Goal: Task Accomplishment & Management: Complete application form

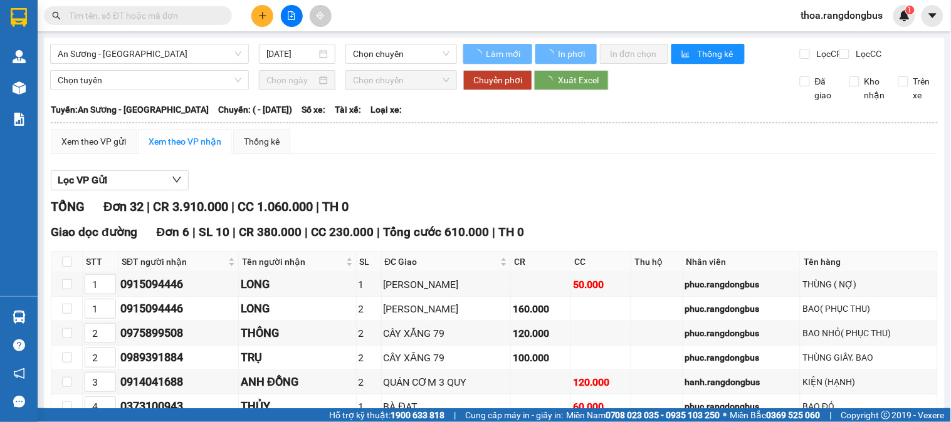
type input "[DATE]"
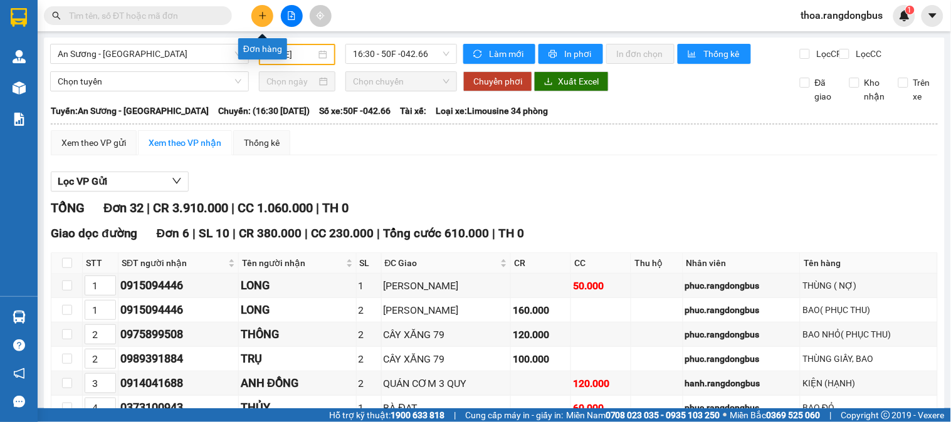
click at [262, 19] on icon "plus" at bounding box center [262, 15] width 1 height 7
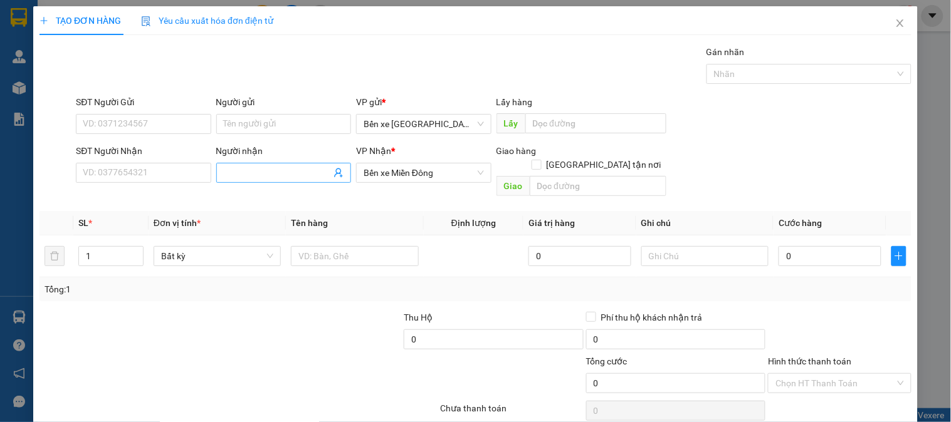
click at [302, 174] on input "Người nhận" at bounding box center [277, 173] width 107 height 14
drag, startPoint x: 259, startPoint y: 165, endPoint x: 0, endPoint y: 214, distance: 263.9
click at [0, 214] on div "TẠO ĐƠN HÀNG Yêu cầu xuất hóa đơn điện tử Transit Pickup Surcharge Ids Transit …" at bounding box center [475, 211] width 951 height 422
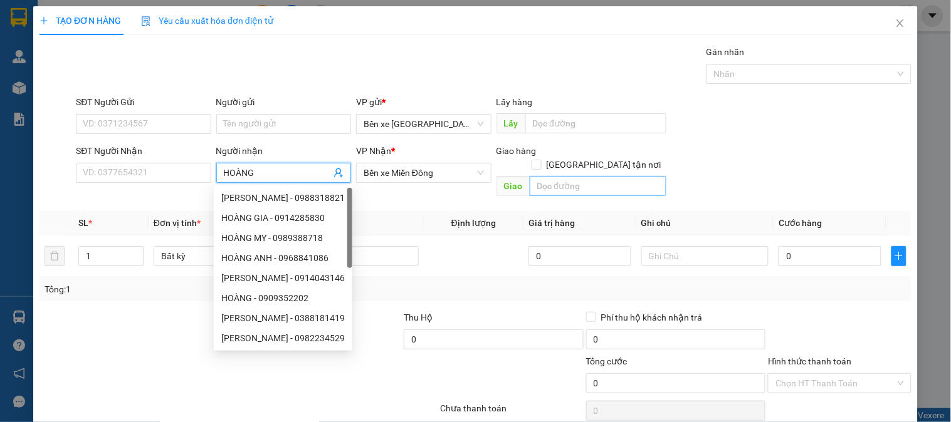
type input "HOÀNG"
click at [538, 179] on input "text" at bounding box center [598, 186] width 137 height 20
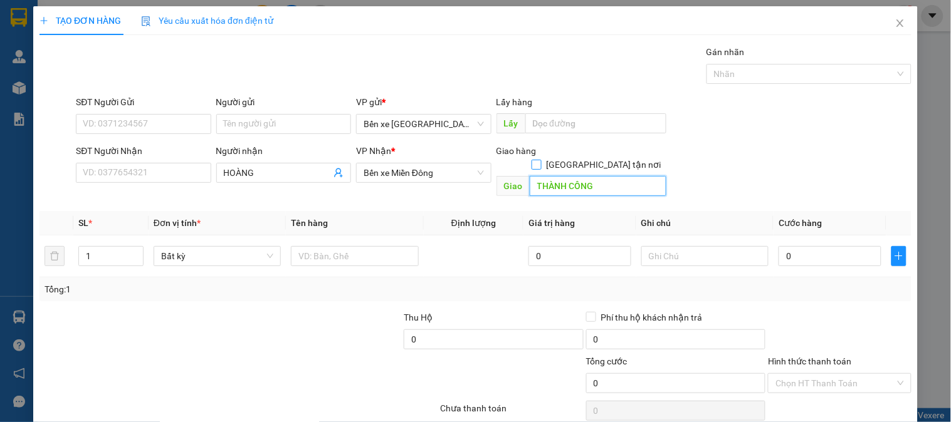
type input "THÀNH CÔNG"
drag, startPoint x: 592, startPoint y: 151, endPoint x: 546, endPoint y: 170, distance: 50.0
click at [540, 160] on input "[GEOGRAPHIC_DATA] tận nơi" at bounding box center [535, 164] width 9 height 9
checkbox input "true"
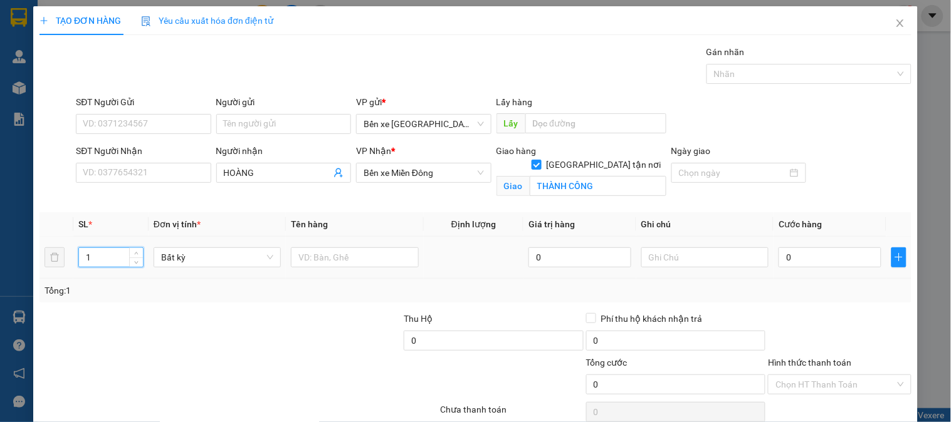
drag, startPoint x: 115, startPoint y: 255, endPoint x: 0, endPoint y: 247, distance: 115.0
click at [0, 247] on div "TẠO ĐƠN HÀNG Yêu cầu xuất hóa đơn điện tử Transit Pickup Surcharge Ids Transit …" at bounding box center [475, 211] width 951 height 422
type input "3"
click at [312, 256] on input "text" at bounding box center [354, 258] width 127 height 20
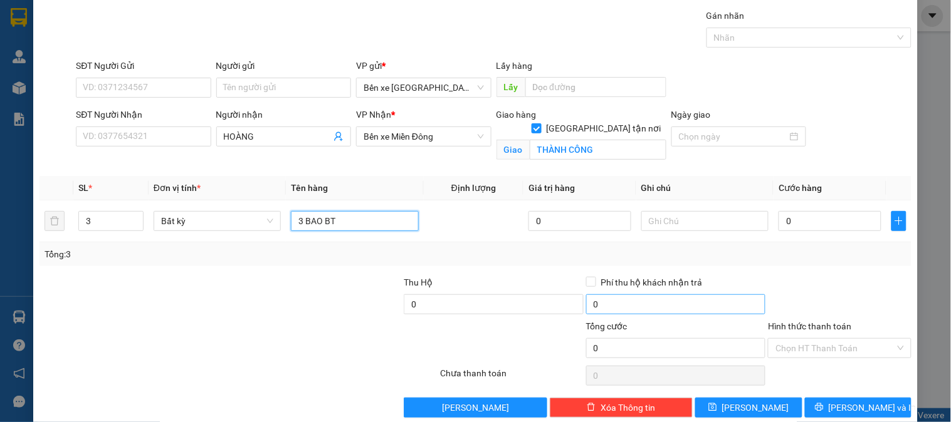
scroll to position [56, 0]
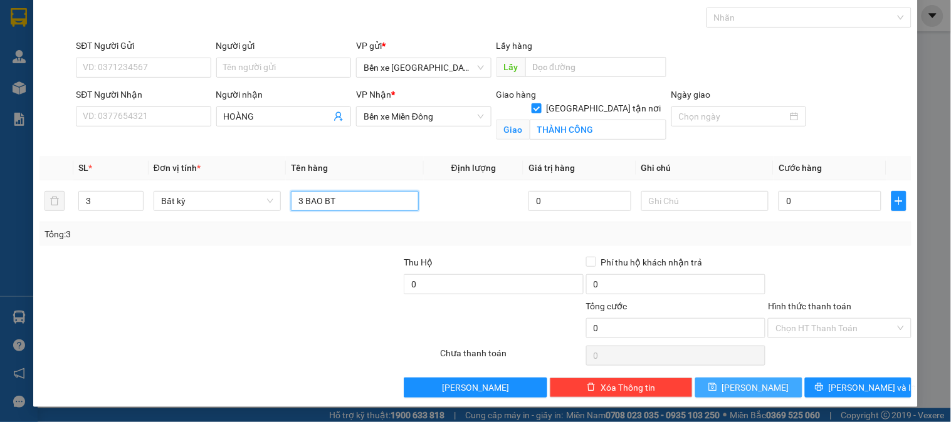
type input "3 BAO BT"
click at [748, 389] on span "[PERSON_NAME]" at bounding box center [755, 388] width 67 height 14
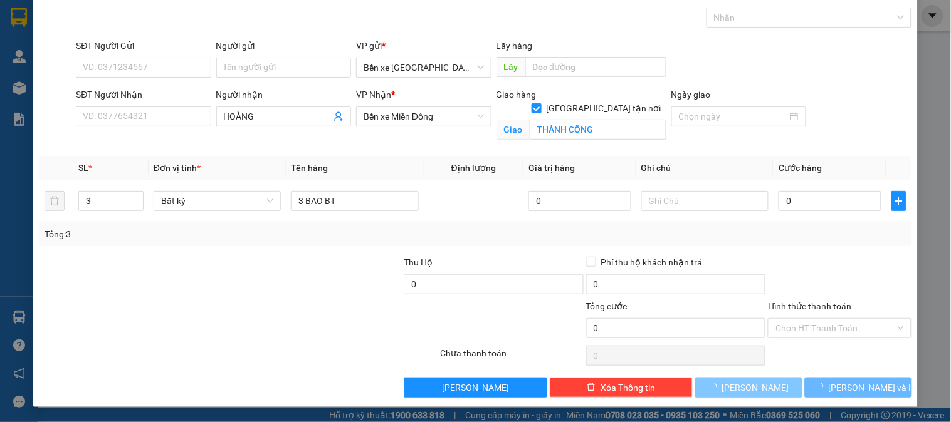
checkbox input "false"
type input "1"
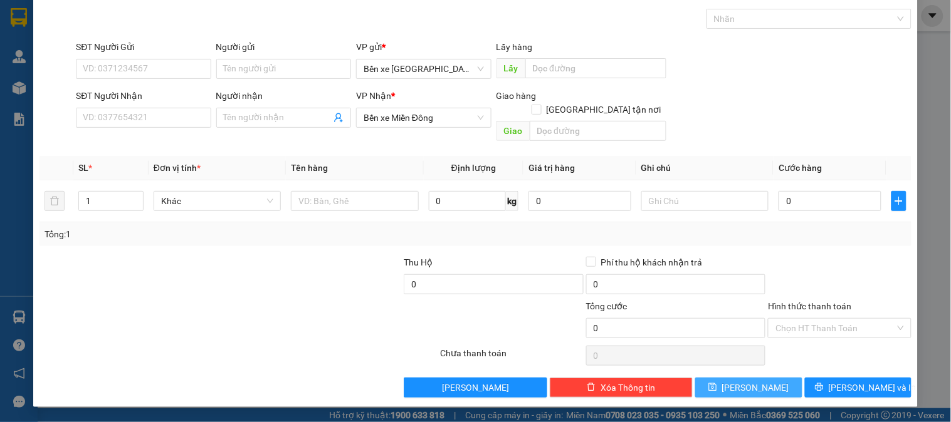
scroll to position [41, 0]
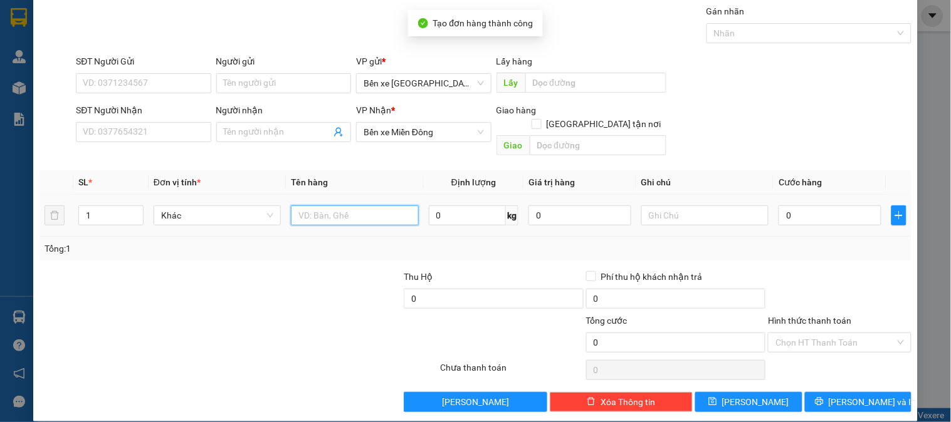
click at [343, 207] on input "text" at bounding box center [354, 216] width 127 height 20
type input "1 TÚM LƯỚI ĐỎ"
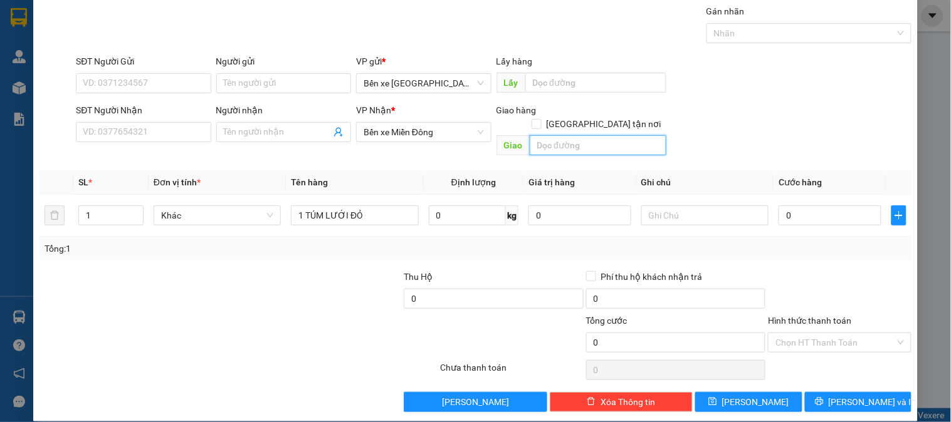
click at [573, 135] on input "text" at bounding box center [598, 145] width 137 height 20
type input "THÀNH CÔNG"
click at [541, 119] on span at bounding box center [536, 124] width 10 height 10
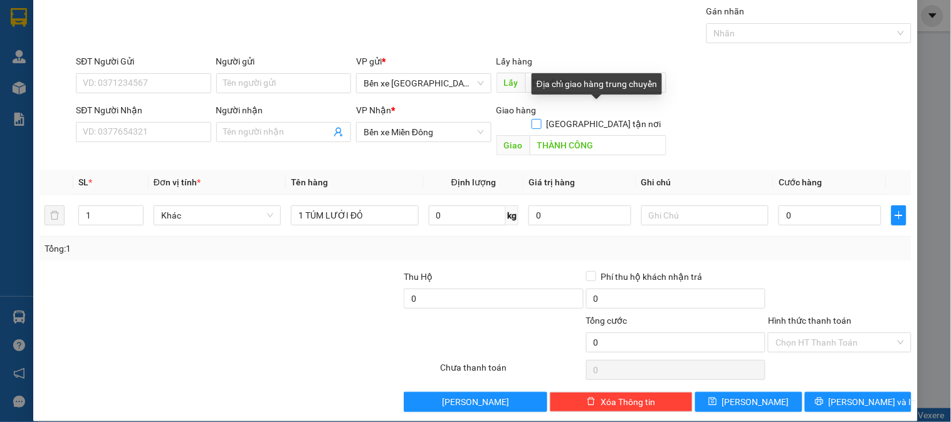
click at [540, 119] on input "[GEOGRAPHIC_DATA] tận nơi" at bounding box center [535, 123] width 9 height 9
checkbox input "true"
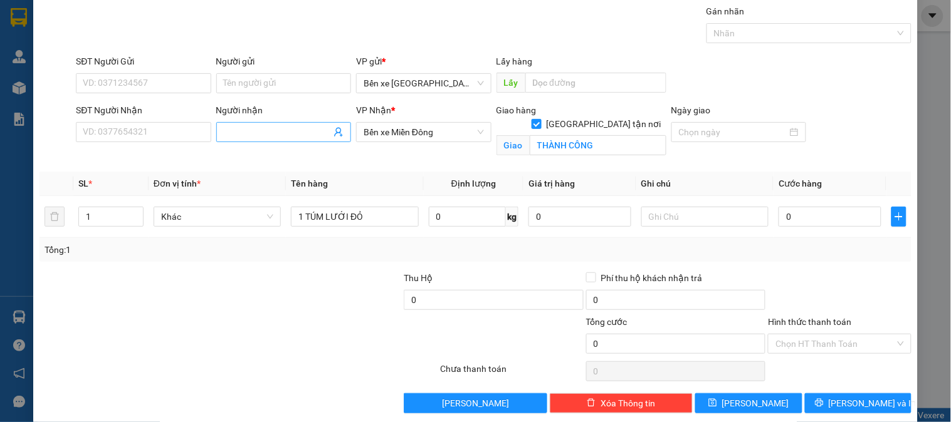
click at [263, 135] on input "Người nhận" at bounding box center [277, 132] width 107 height 14
